Goal: Transaction & Acquisition: Purchase product/service

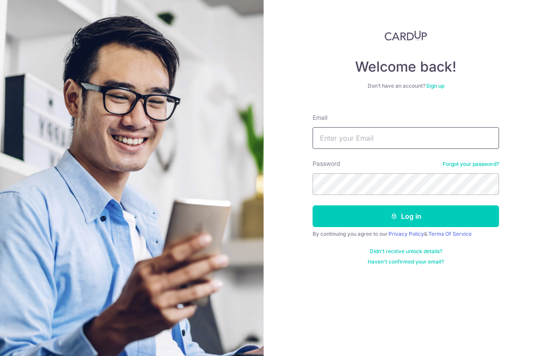
type input "[EMAIL_ADDRESS][DOMAIN_NAME]"
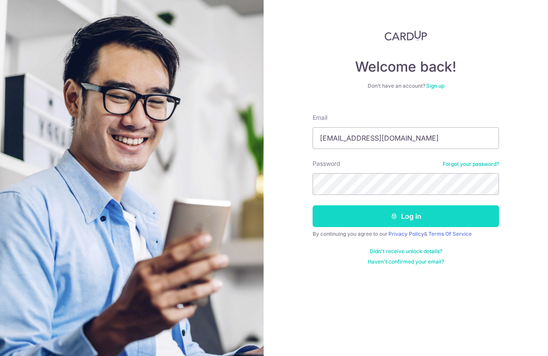
click at [377, 215] on button "Log in" at bounding box center [406, 216] width 186 height 22
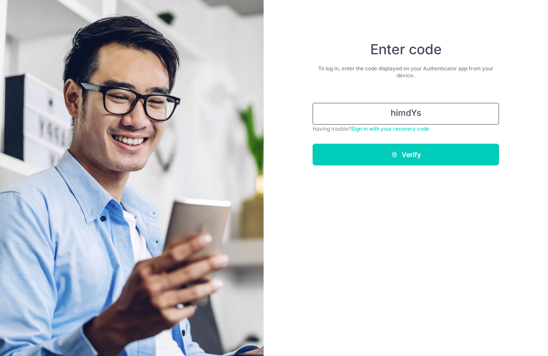
click at [407, 109] on input "himdYs" at bounding box center [406, 114] width 186 height 22
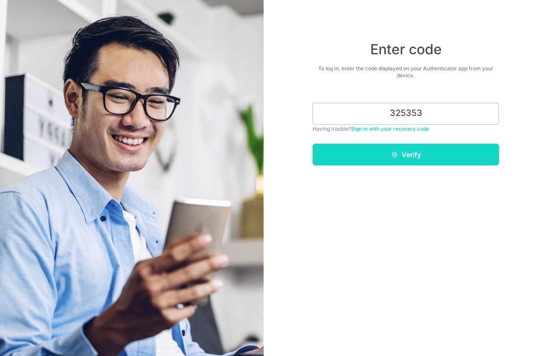
type input "325353"
click at [424, 152] on button "Verify" at bounding box center [406, 155] width 186 height 22
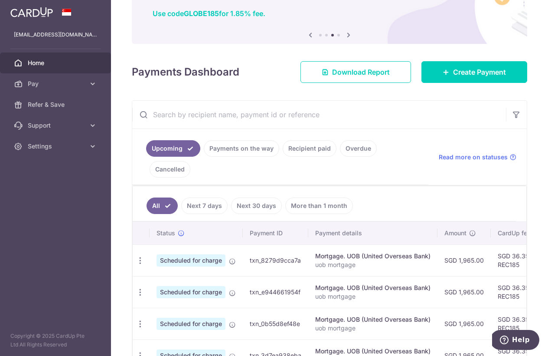
scroll to position [63, 0]
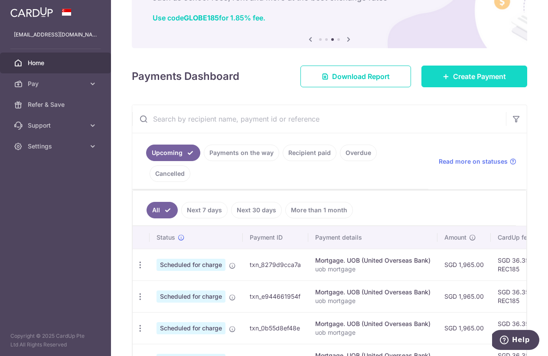
click at [479, 82] on link "Create Payment" at bounding box center [474, 76] width 106 height 22
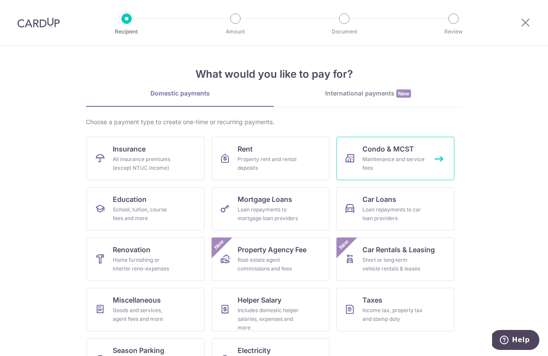
click at [390, 159] on div "Maintenance and service fees" at bounding box center [393, 163] width 62 height 17
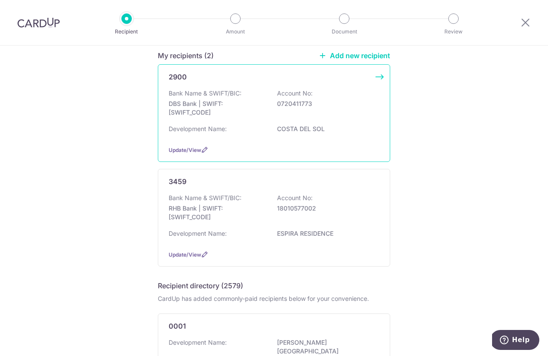
scroll to position [77, 0]
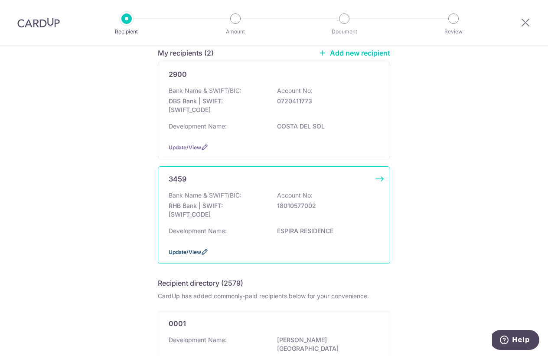
click at [194, 255] on span "Update/View" at bounding box center [185, 251] width 33 height 7
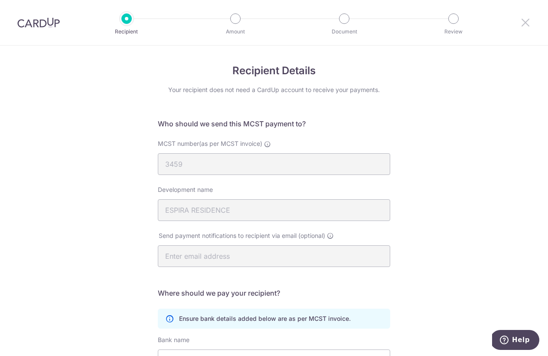
click at [524, 19] on icon at bounding box center [525, 22] width 10 height 11
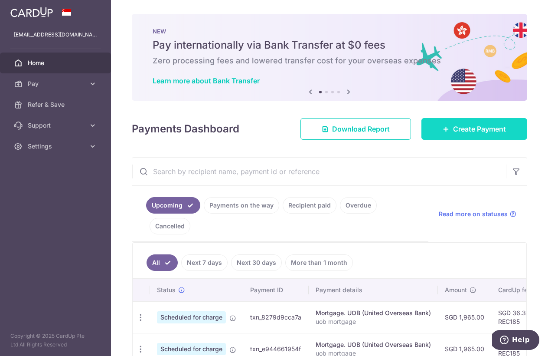
click at [453, 133] on span "Create Payment" at bounding box center [479, 129] width 53 height 10
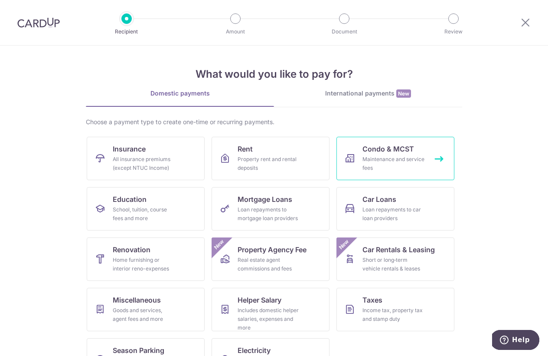
click at [369, 167] on div "Maintenance and service fees" at bounding box center [393, 163] width 62 height 17
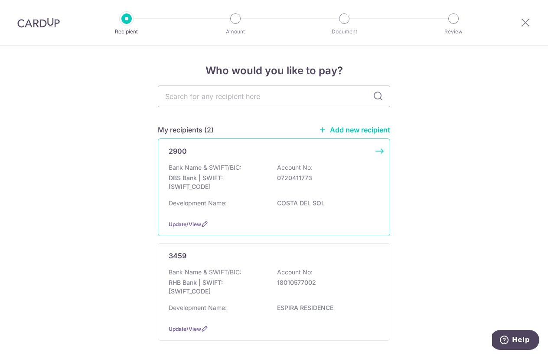
click at [221, 191] on div "Bank Name & SWIFT/BIC: DBS Bank | SWIFT: [SWIFT_CODE] Account No: 0720411773" at bounding box center [274, 179] width 211 height 32
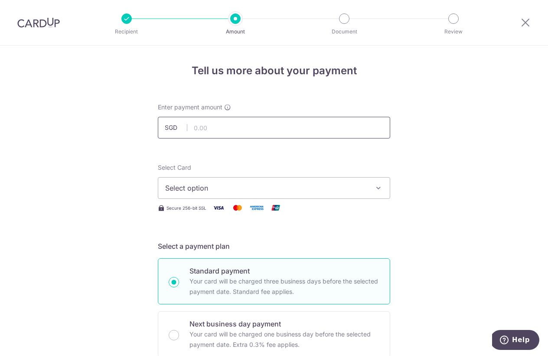
click at [211, 127] on input "text" at bounding box center [274, 128] width 232 height 22
